Goal: Task Accomplishment & Management: Manage account settings

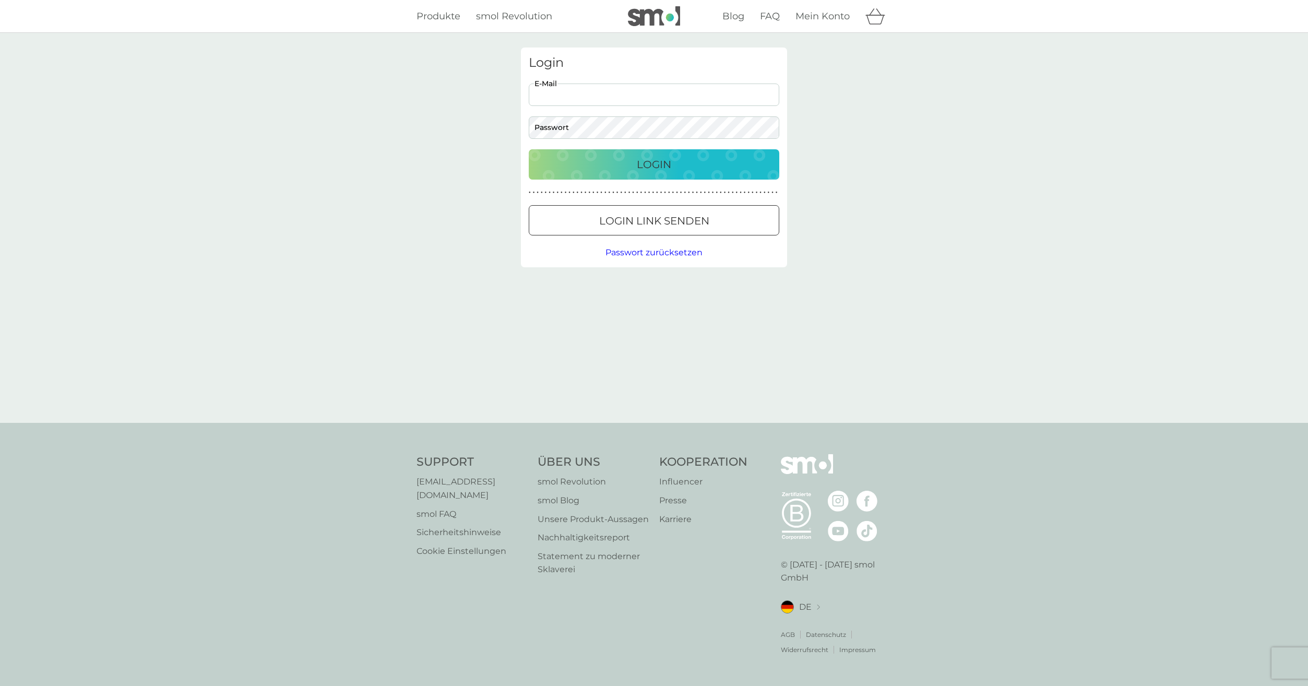
click at [578, 97] on input "E-Mail" at bounding box center [654, 94] width 250 height 22
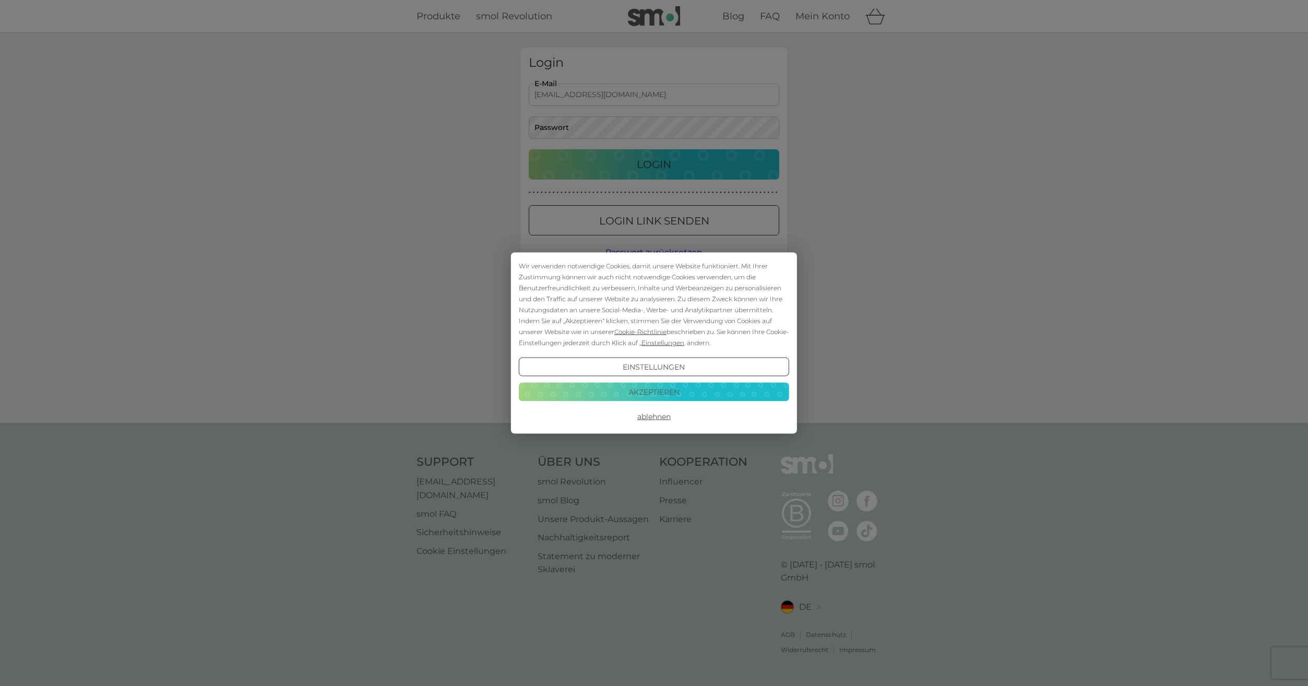
click at [667, 397] on button "Akzeptieren" at bounding box center [654, 391] width 270 height 19
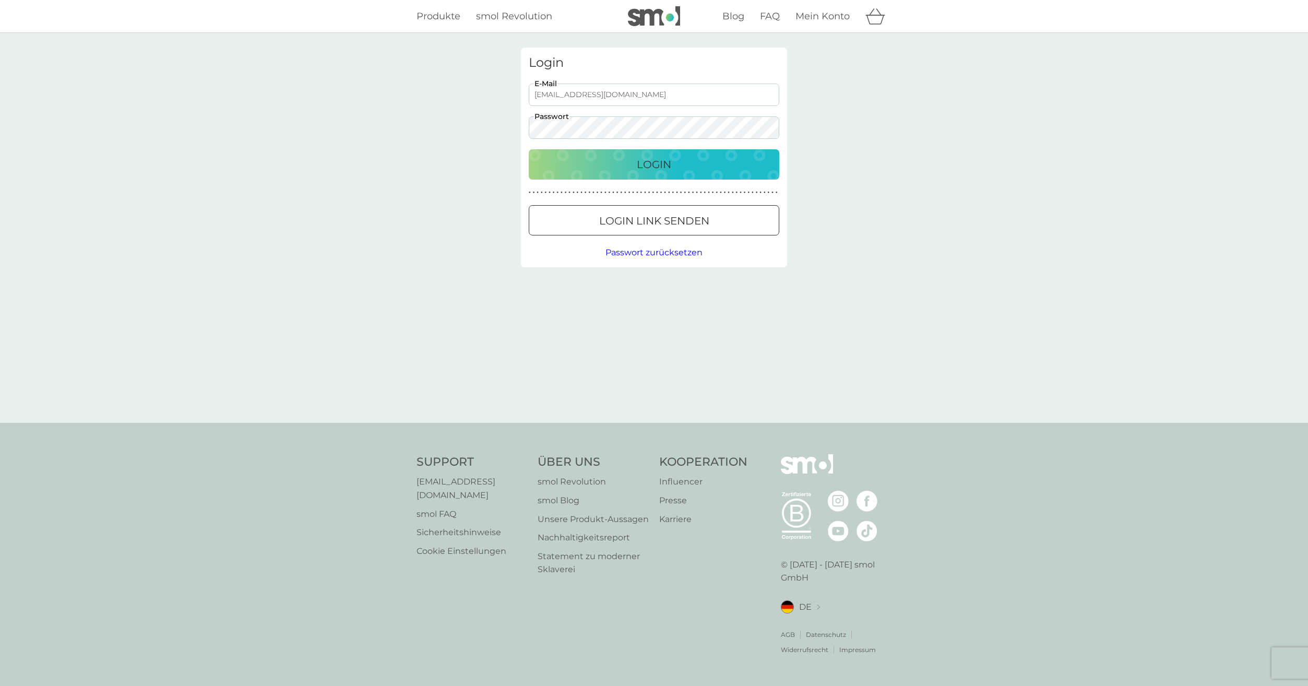
drag, startPoint x: 663, startPoint y: 93, endPoint x: 338, endPoint y: 106, distance: 325.8
click at [338, 106] on div "Login krupke1991@gmail.com E-Mail Passwort Login ● ● ● ● ● ● ● ● ● ● ● ● ● ● ● …" at bounding box center [654, 228] width 1308 height 390
type input "thomas.krupke@posteo.de"
click at [529, 149] on button "Login" at bounding box center [654, 164] width 250 height 30
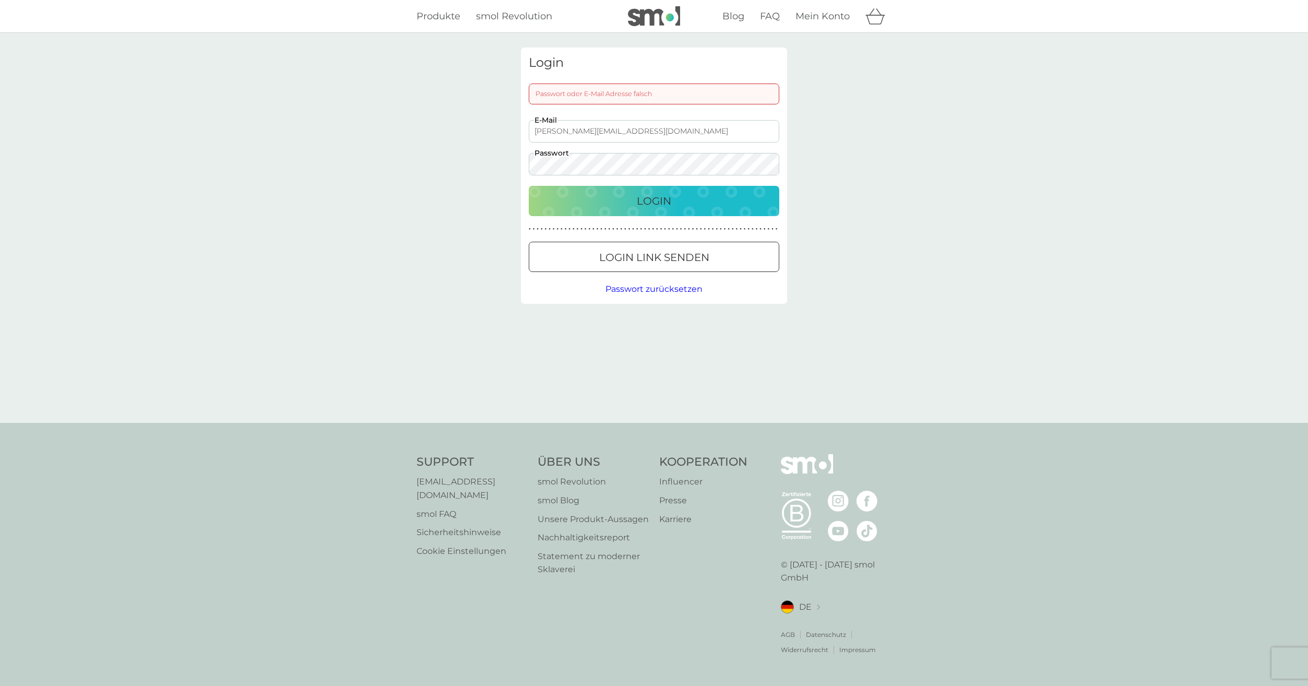
click at [458, 174] on div "Login Passwort oder E-Mail Adresse falsch thomas.krupke@posteo.de E-Mail Passwo…" at bounding box center [654, 228] width 1308 height 390
click at [529, 186] on button "Login" at bounding box center [654, 201] width 250 height 30
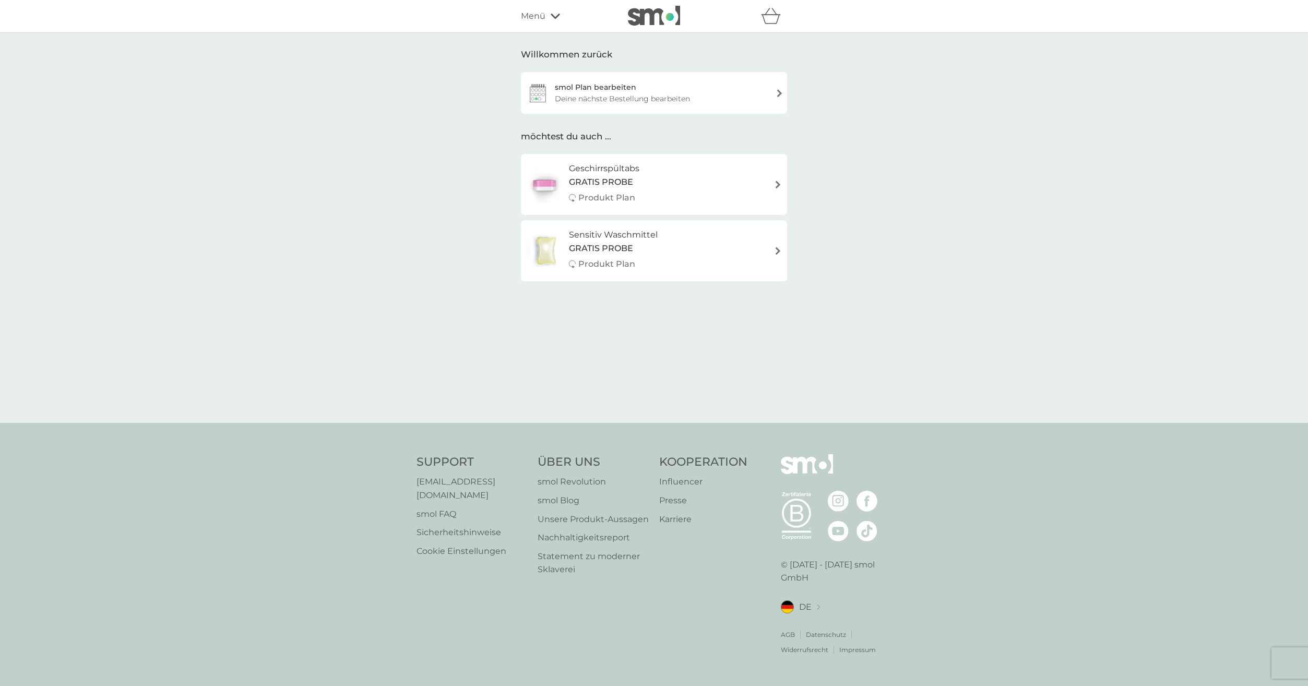
click at [681, 98] on div "Deine nächste Bestellung bearbeiten" at bounding box center [622, 98] width 135 height 11
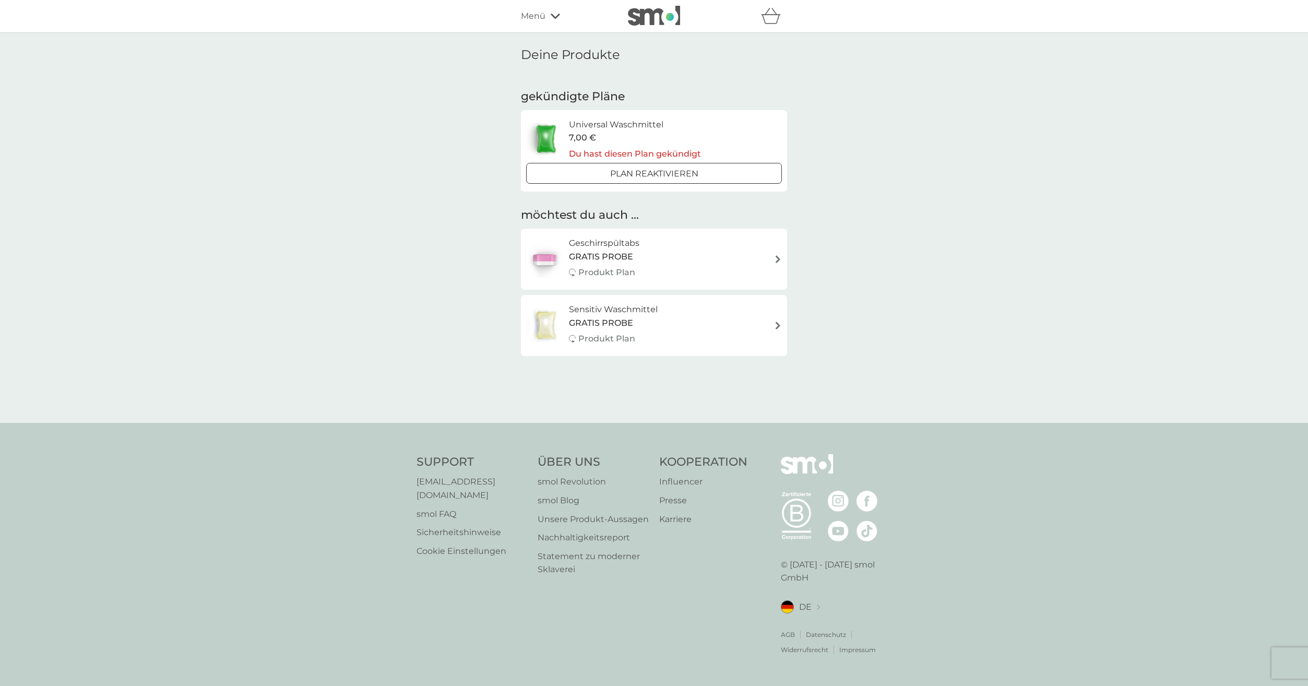
click at [712, 176] on div "Plan Reaktivieren" at bounding box center [653, 174] width 247 height 14
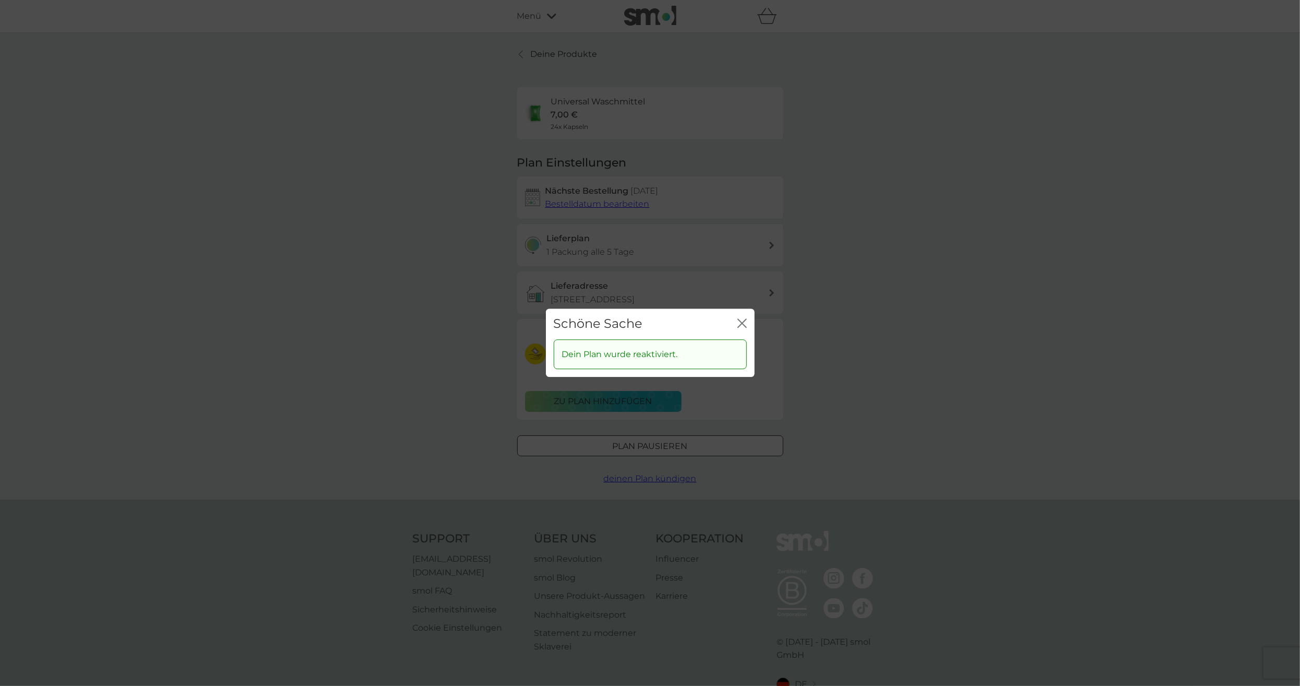
click at [746, 323] on icon "Schließen" at bounding box center [741, 322] width 9 height 9
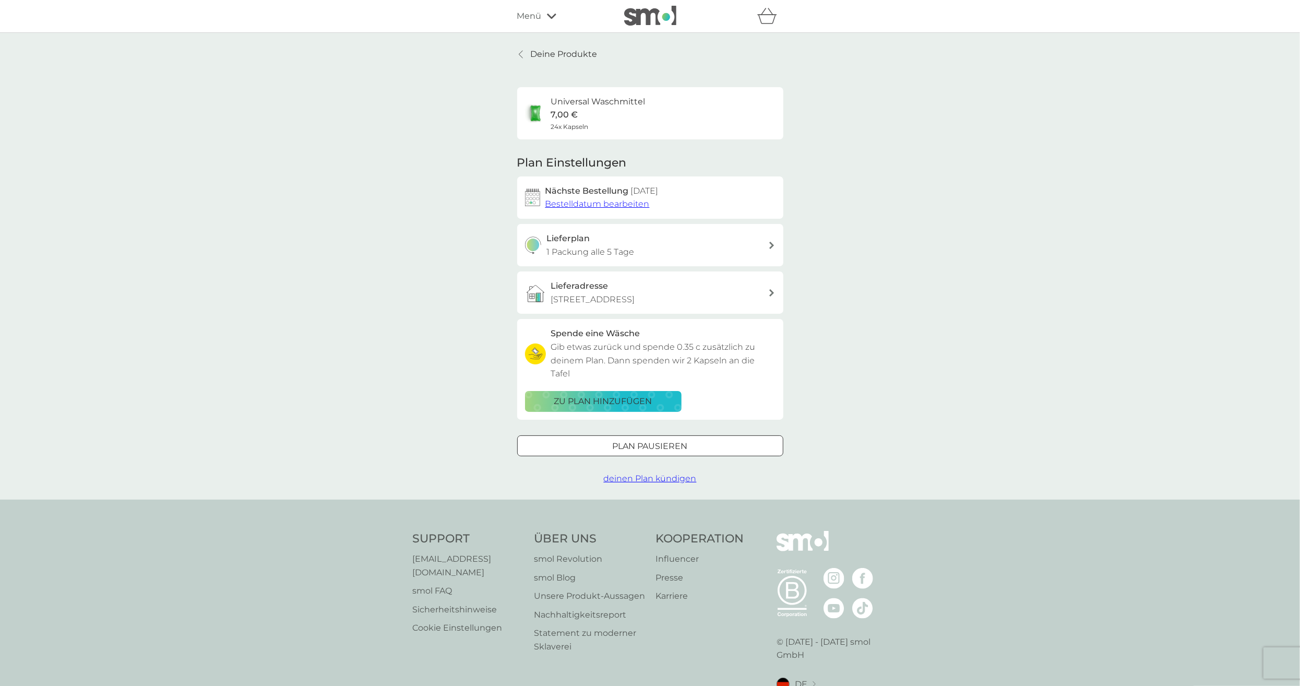
click at [565, 51] on p "Deine Produkte" at bounding box center [564, 54] width 67 height 14
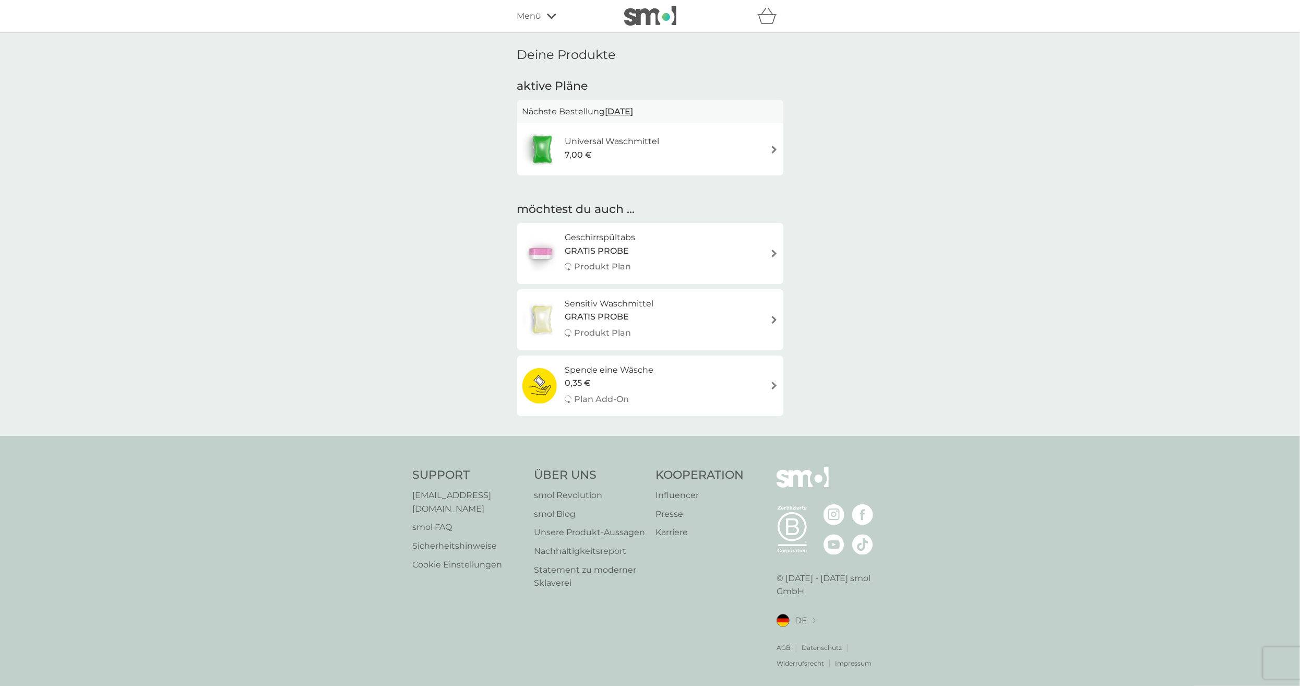
click at [650, 231] on div "Geschirrspültabs GRATIS PROBE Produkt Plan" at bounding box center [650, 253] width 256 height 45
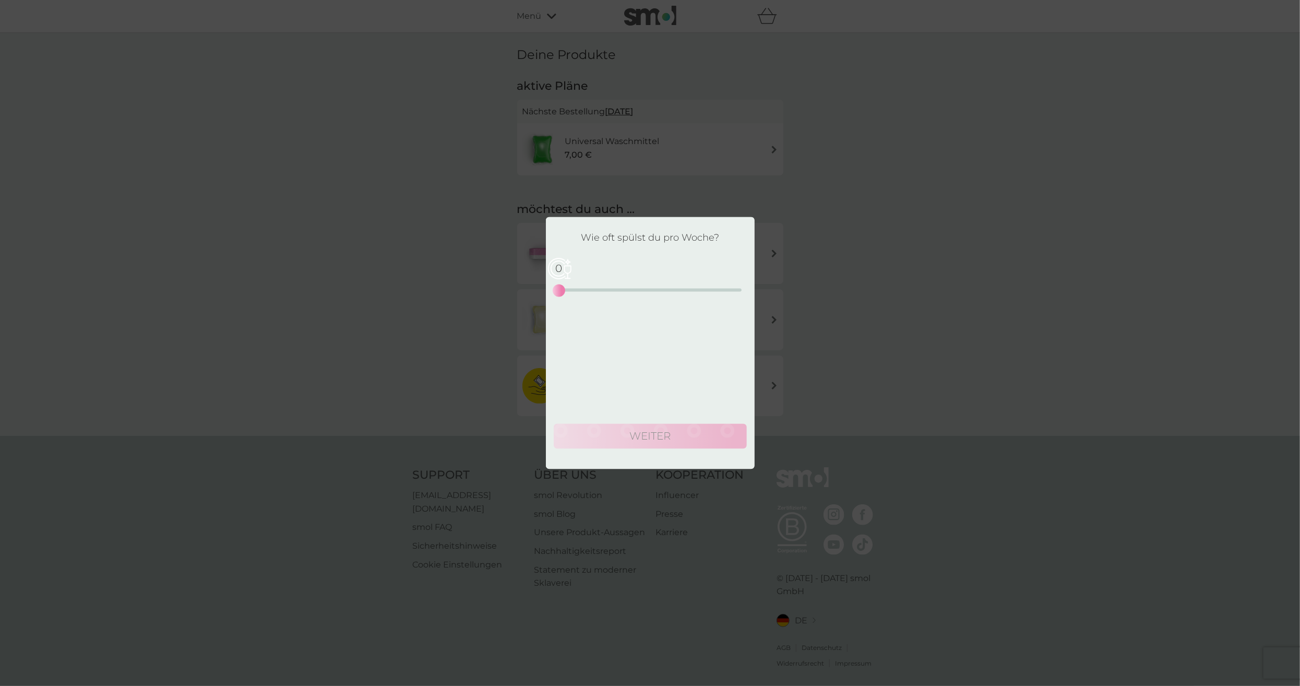
click at [645, 294] on div "0 0 12.5 25" at bounding box center [650, 275] width 183 height 42
click at [618, 294] on div "0 0 12.5 25" at bounding box center [650, 275] width 183 height 42
drag, startPoint x: 561, startPoint y: 287, endPoint x: 618, endPoint y: 302, distance: 58.9
click at [618, 292] on div "8" at bounding box center [617, 290] width 4 height 4
click at [672, 441] on button "weiter" at bounding box center [650, 436] width 193 height 25
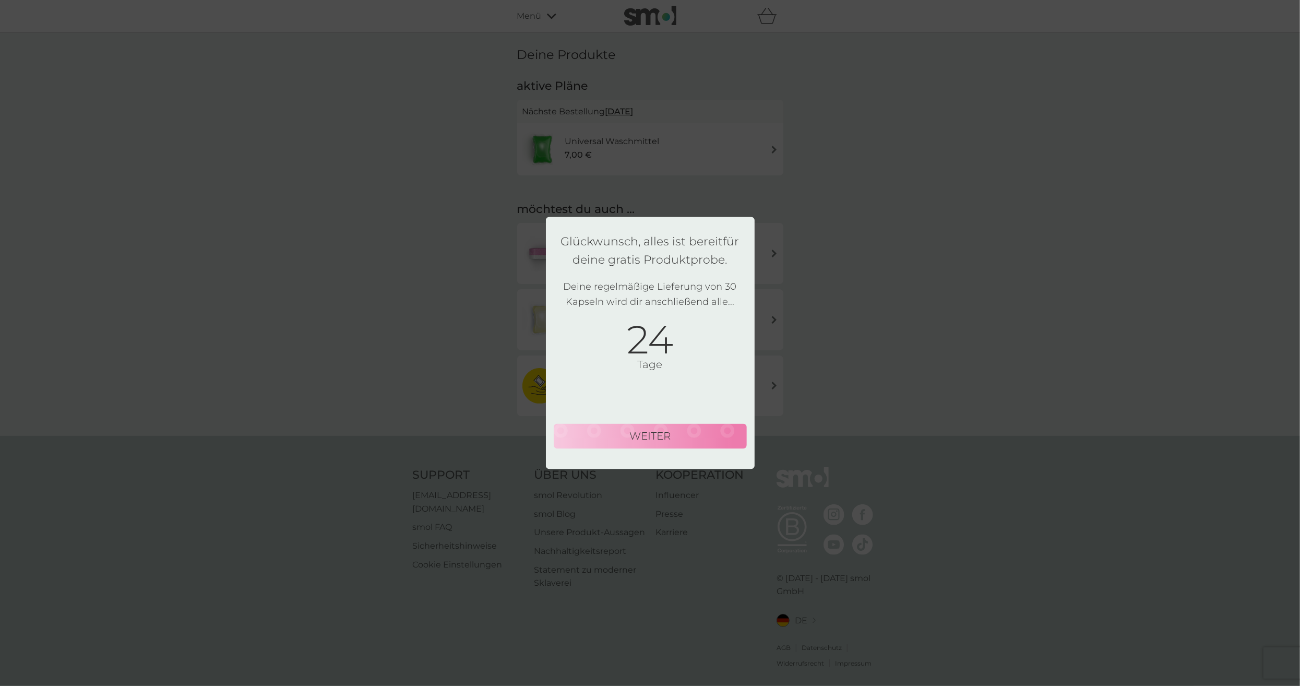
click at [868, 308] on div "Glückwunsch, alles ist bereit für deine gratis Produktprobe. Deine regelmäßige …" at bounding box center [650, 343] width 1300 height 686
